Goal: Task Accomplishment & Management: Manage account settings

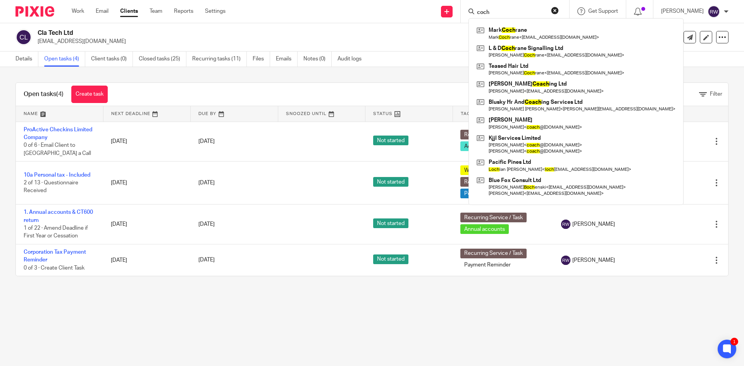
type input "coch"
drag, startPoint x: 519, startPoint y: 14, endPoint x: 459, endPoint y: 16, distance: 59.7
click at [459, 15] on div "Send new email Create task Add client Request signature coch [PERSON_NAME] [PER…" at bounding box center [490, 11] width 507 height 23
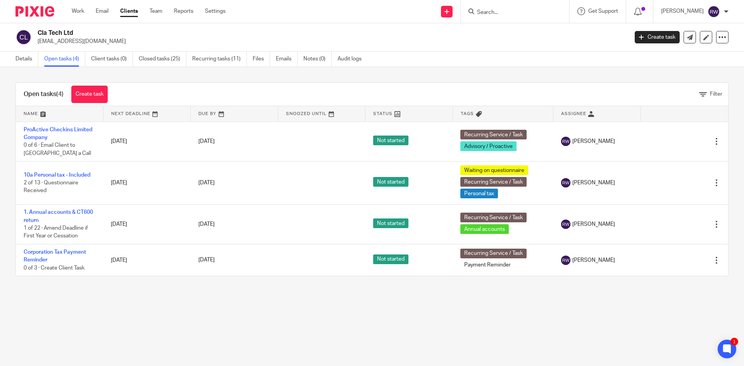
type input "m"
type input "n3 c"
click at [514, 36] on link at bounding box center [540, 33] width 131 height 18
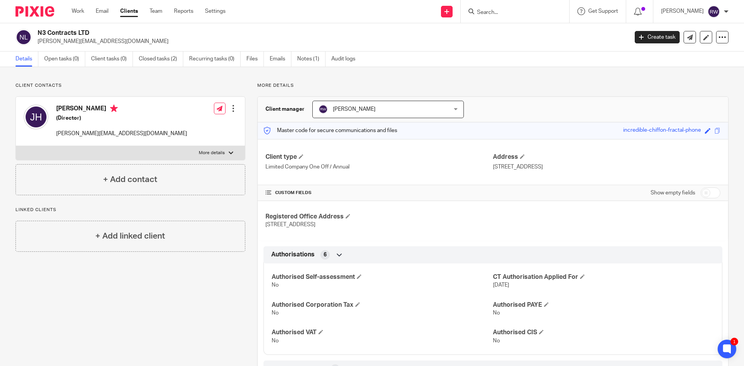
click at [506, 14] on input "Search" at bounding box center [511, 12] width 70 height 7
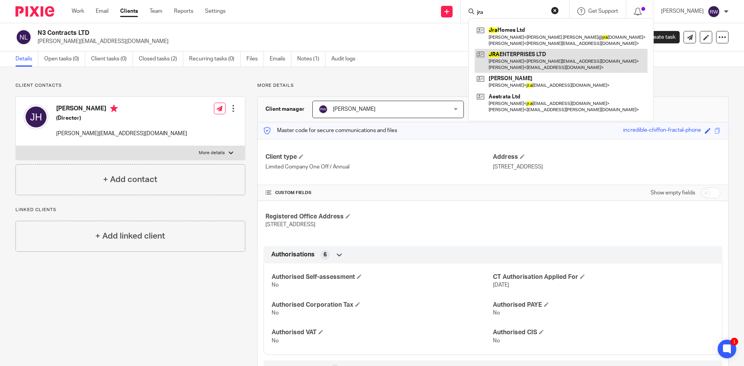
type input "jra"
click at [526, 57] on link at bounding box center [561, 61] width 173 height 24
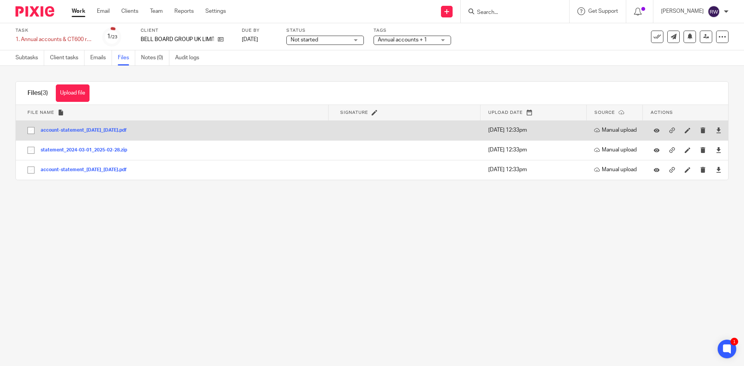
click at [96, 132] on button "account-statement_01-Jan-2025_31-Mar-2025.pdf" at bounding box center [87, 130] width 92 height 5
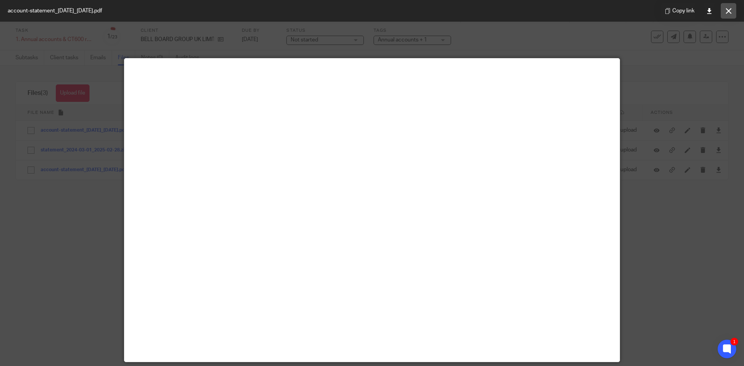
click at [734, 13] on button at bounding box center [729, 11] width 16 height 16
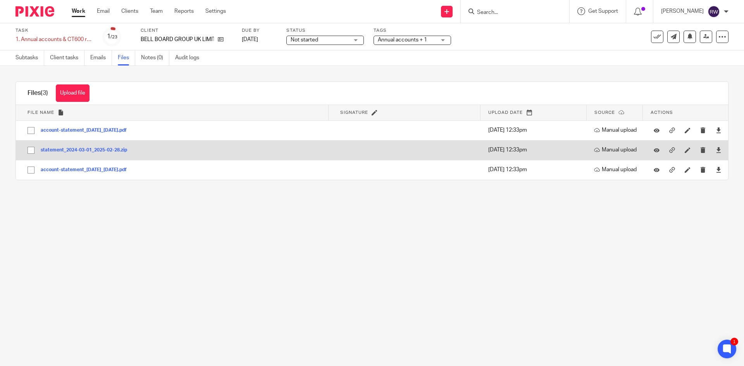
click at [65, 150] on button "statement_2024-03-01_2025-02-28.zip" at bounding box center [87, 150] width 92 height 5
click at [72, 150] on button "statement_2024-03-01_2025-02-28.zip" at bounding box center [87, 150] width 92 height 5
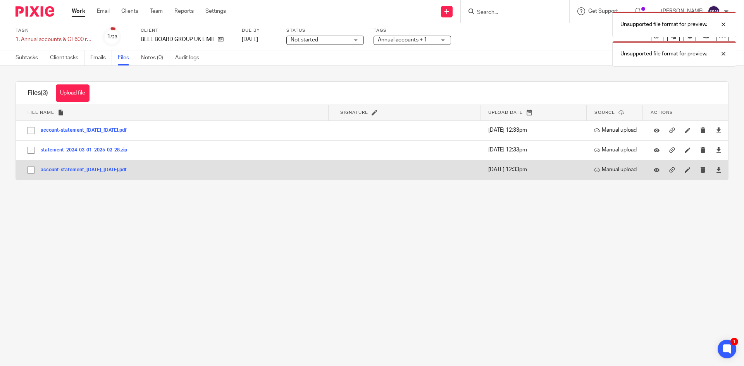
click at [88, 165] on td "account-statement_01-Oct-2024_31-Dec-2024.pdf account-statement_01-Oct-2024_31-…" at bounding box center [172, 170] width 313 height 20
click at [90, 169] on button "account-statement_01-Oct-2024_31-Dec-2024.pdf" at bounding box center [87, 169] width 92 height 5
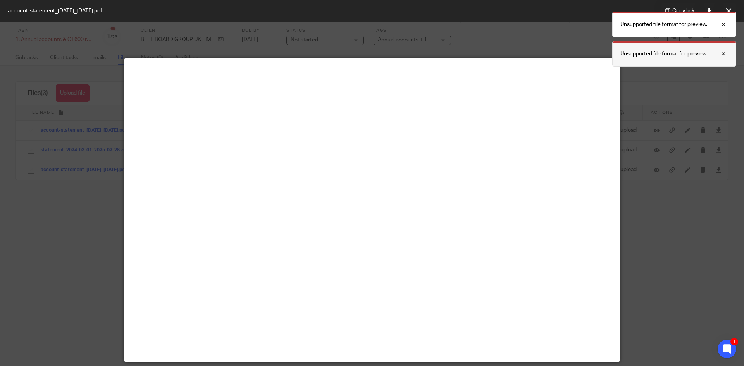
drag, startPoint x: 722, startPoint y: 53, endPoint x: 728, endPoint y: 47, distance: 8.2
click at [723, 53] on div at bounding box center [717, 53] width 21 height 9
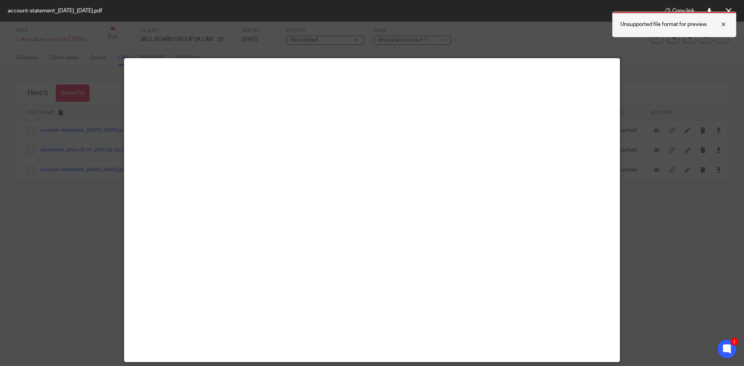
click at [727, 24] on div at bounding box center [717, 24] width 21 height 9
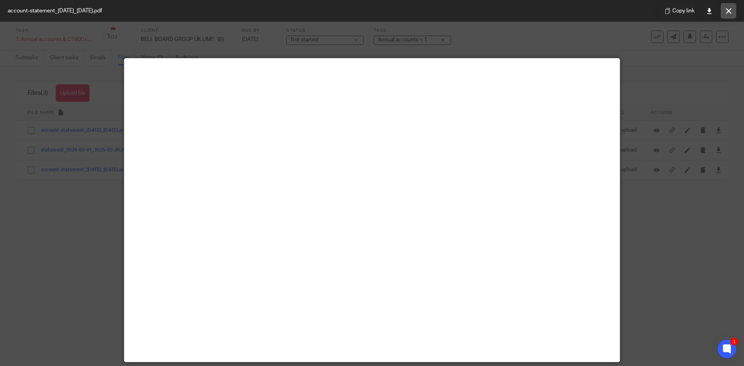
click at [727, 5] on button at bounding box center [729, 11] width 16 height 16
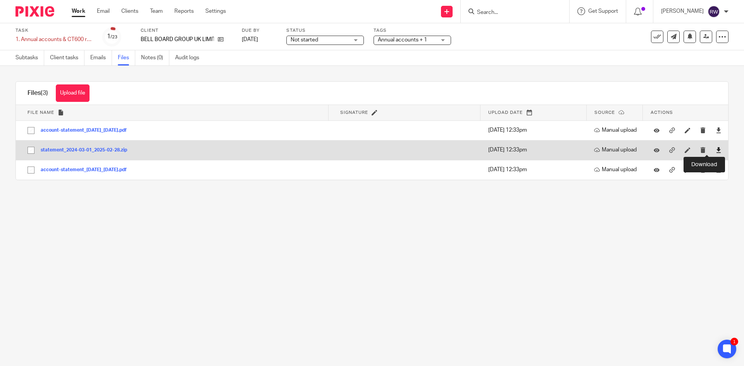
click at [716, 149] on icon at bounding box center [719, 150] width 6 height 6
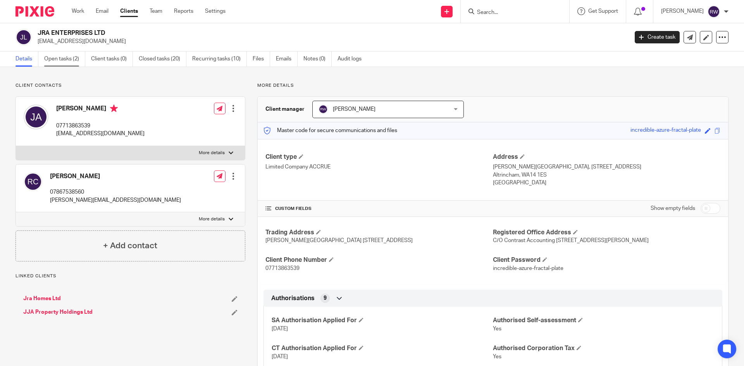
click at [74, 57] on link "Open tasks (2)" at bounding box center [64, 59] width 41 height 15
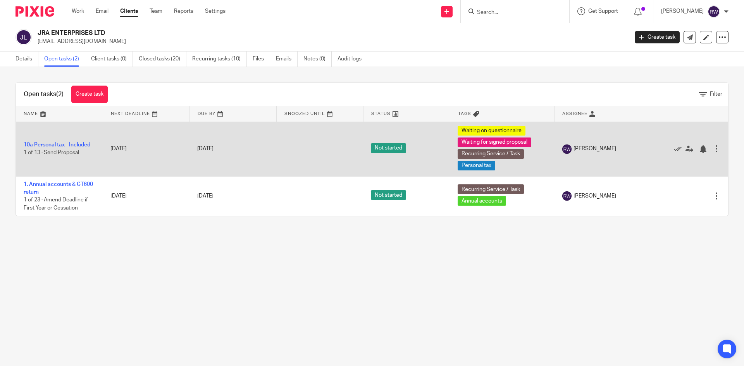
click at [79, 143] on link "10a Personal tax - Included" at bounding box center [57, 144] width 67 height 5
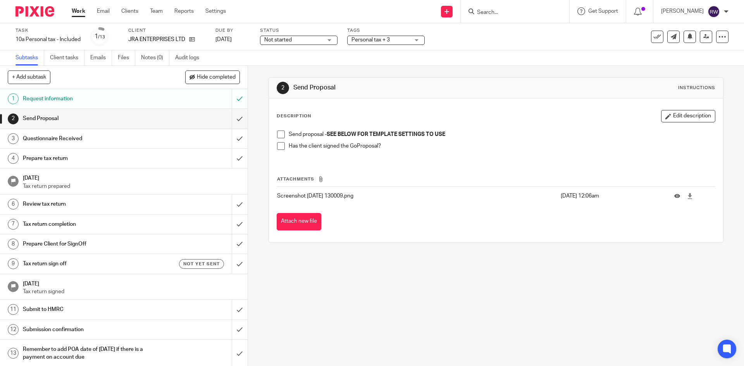
click at [278, 133] on span at bounding box center [281, 135] width 8 height 8
click at [282, 147] on span at bounding box center [281, 146] width 8 height 8
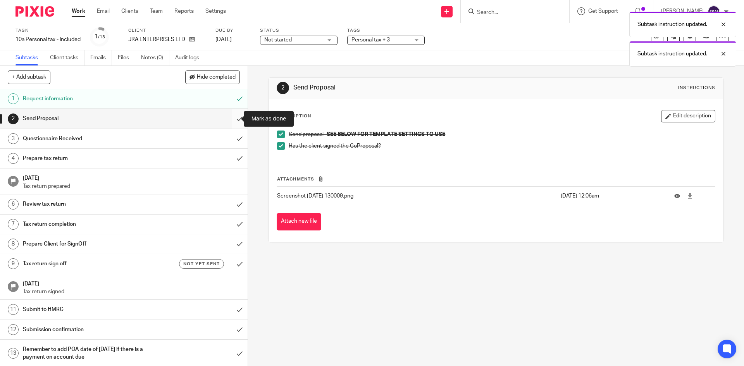
click at [232, 124] on input "submit" at bounding box center [124, 118] width 248 height 19
drag, startPoint x: 399, startPoint y: 31, endPoint x: 398, endPoint y: 48, distance: 17.1
click at [399, 31] on div "Subtask instruction updated. Subtask instruction updated." at bounding box center [554, 37] width 364 height 59
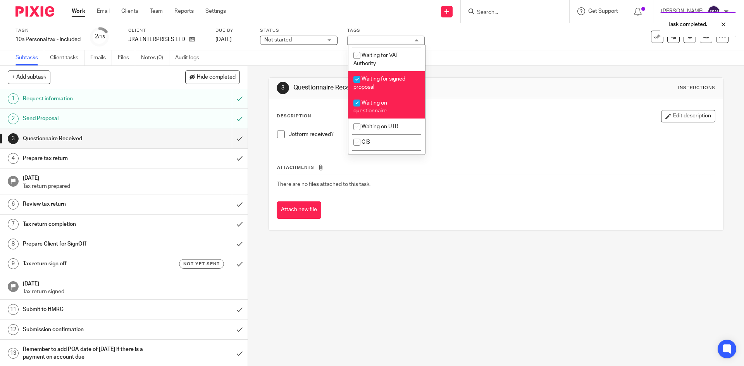
scroll to position [636, 0]
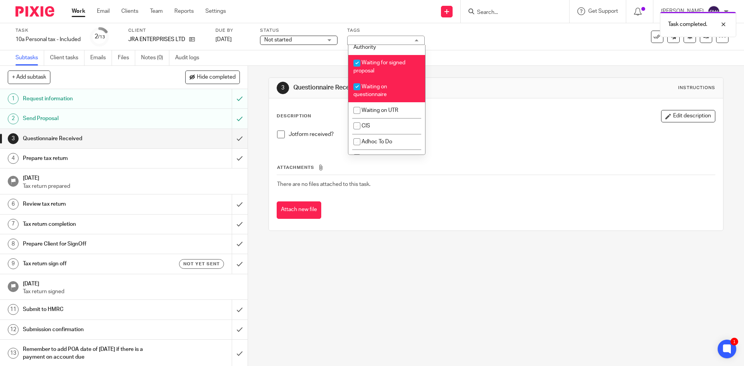
click at [395, 79] on li "Waiting for signed proposal" at bounding box center [386, 67] width 77 height 24
checkbox input "false"
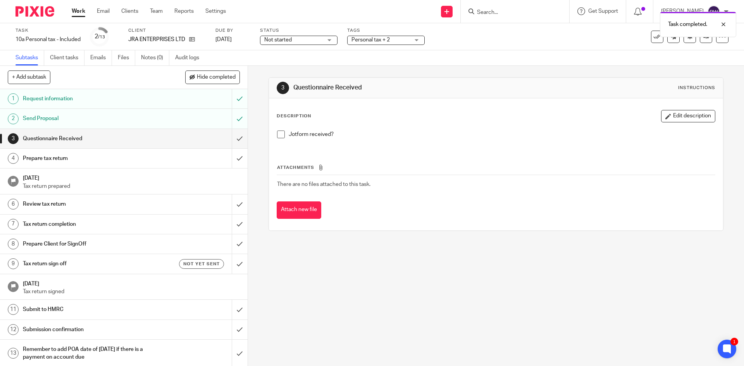
click at [455, 53] on div "Subtasks Client tasks Emails Files Notes (0) Audit logs" at bounding box center [372, 58] width 744 height 16
